Goal: Task Accomplishment & Management: Manage account settings

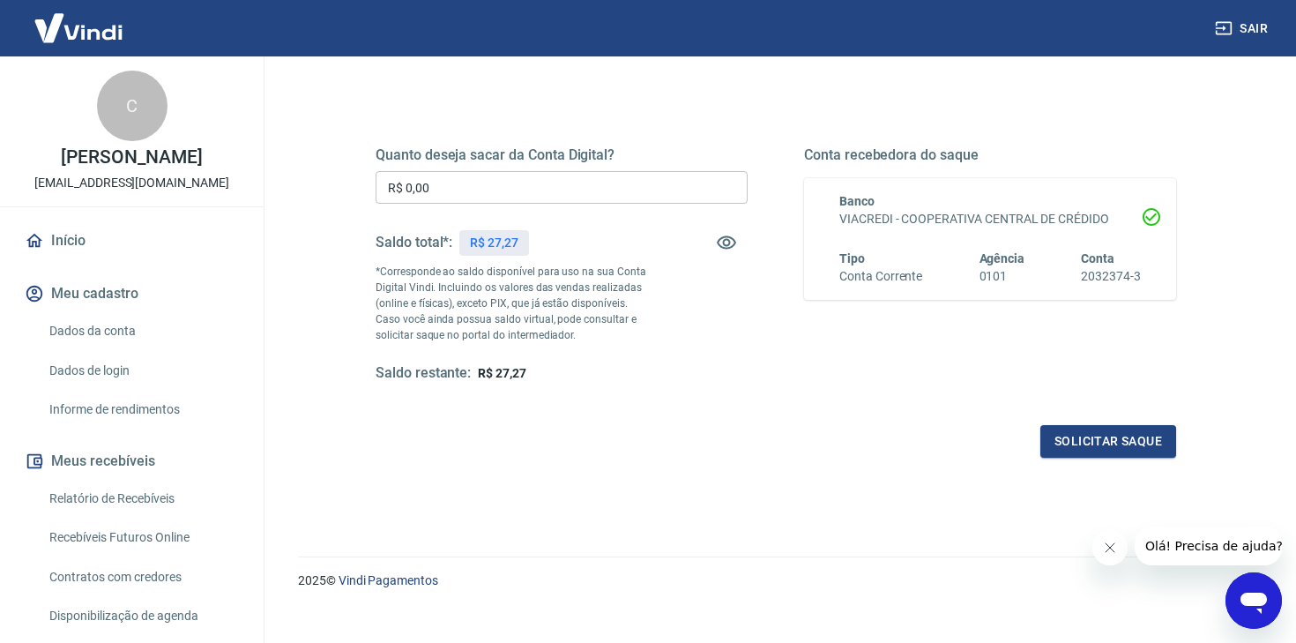
scroll to position [228, 0]
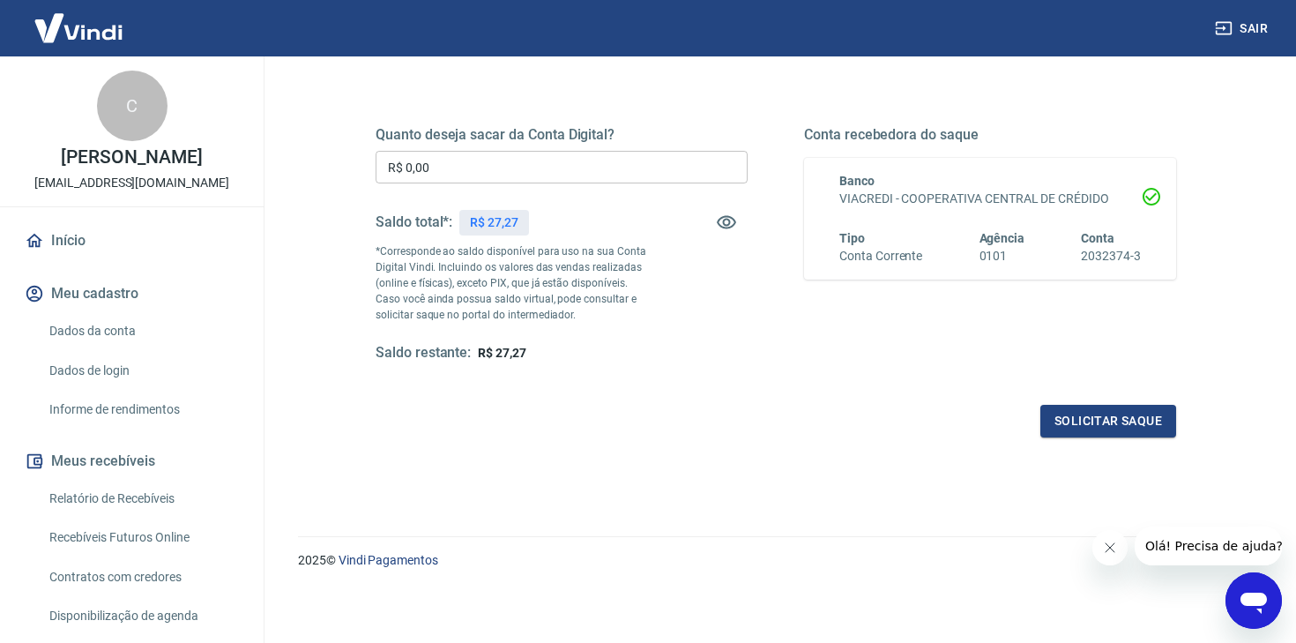
click at [494, 227] on p "R$ 27,27" at bounding box center [494, 222] width 48 height 19
click at [85, 249] on link "Início" at bounding box center [131, 240] width 221 height 39
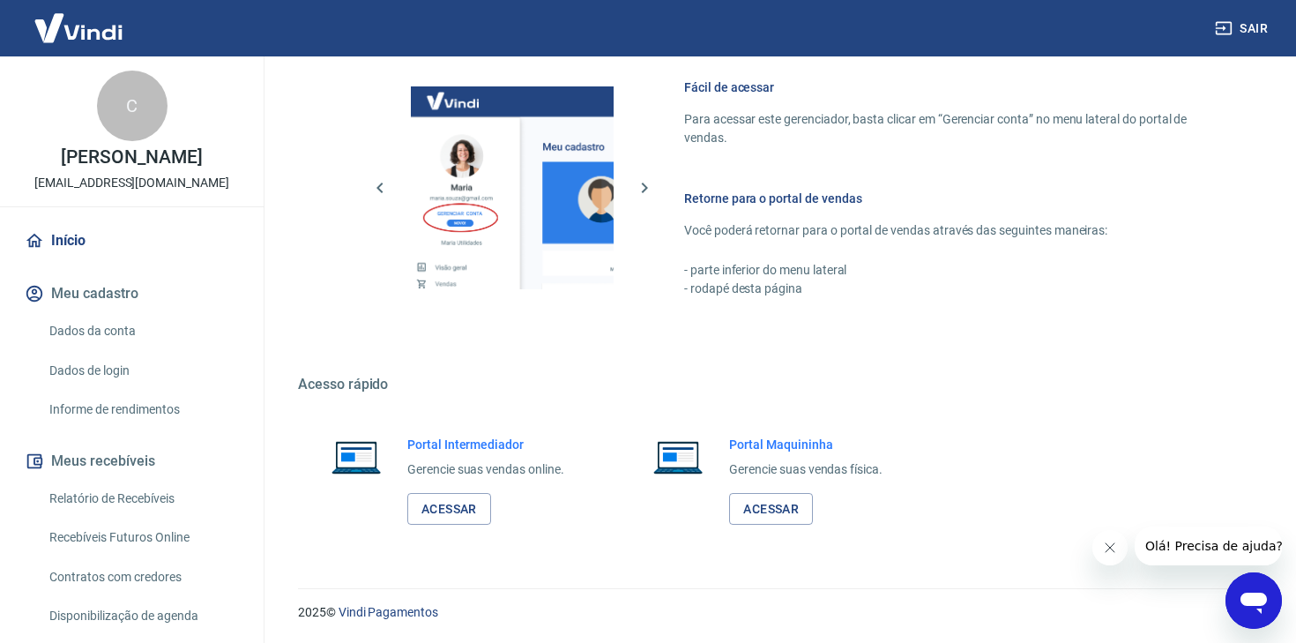
scroll to position [766, 0]
click at [466, 507] on link "Acessar" at bounding box center [449, 509] width 84 height 33
